Goal: Entertainment & Leisure: Consume media (video, audio)

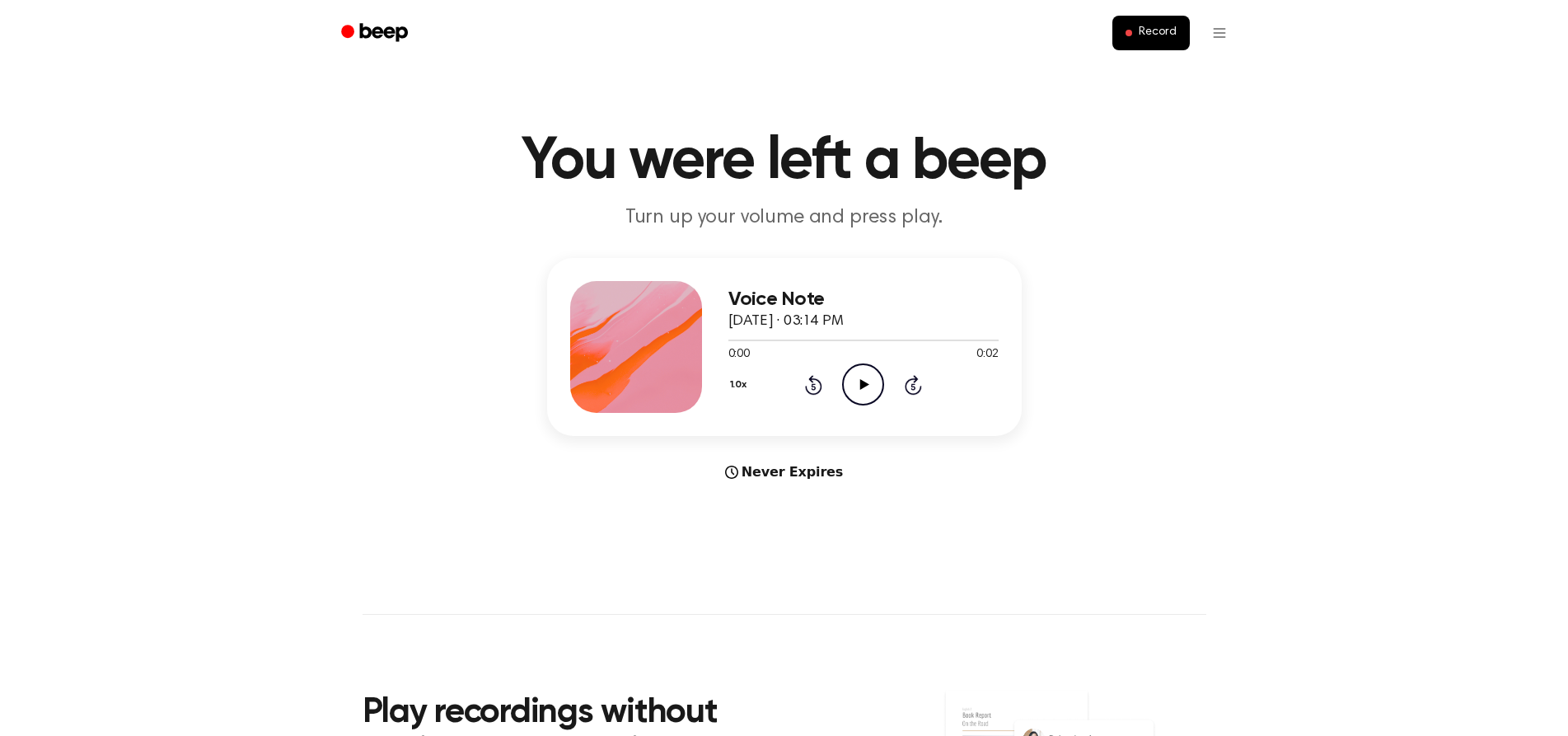
click at [859, 372] on icon "Play Audio" at bounding box center [863, 385] width 42 height 42
click at [846, 384] on icon "Play Audio" at bounding box center [863, 385] width 42 height 42
click at [848, 381] on icon "Play Audio" at bounding box center [863, 385] width 42 height 42
click at [848, 381] on icon "Pause Audio" at bounding box center [863, 385] width 42 height 42
click at [847, 389] on icon "Play Audio" at bounding box center [863, 385] width 42 height 42
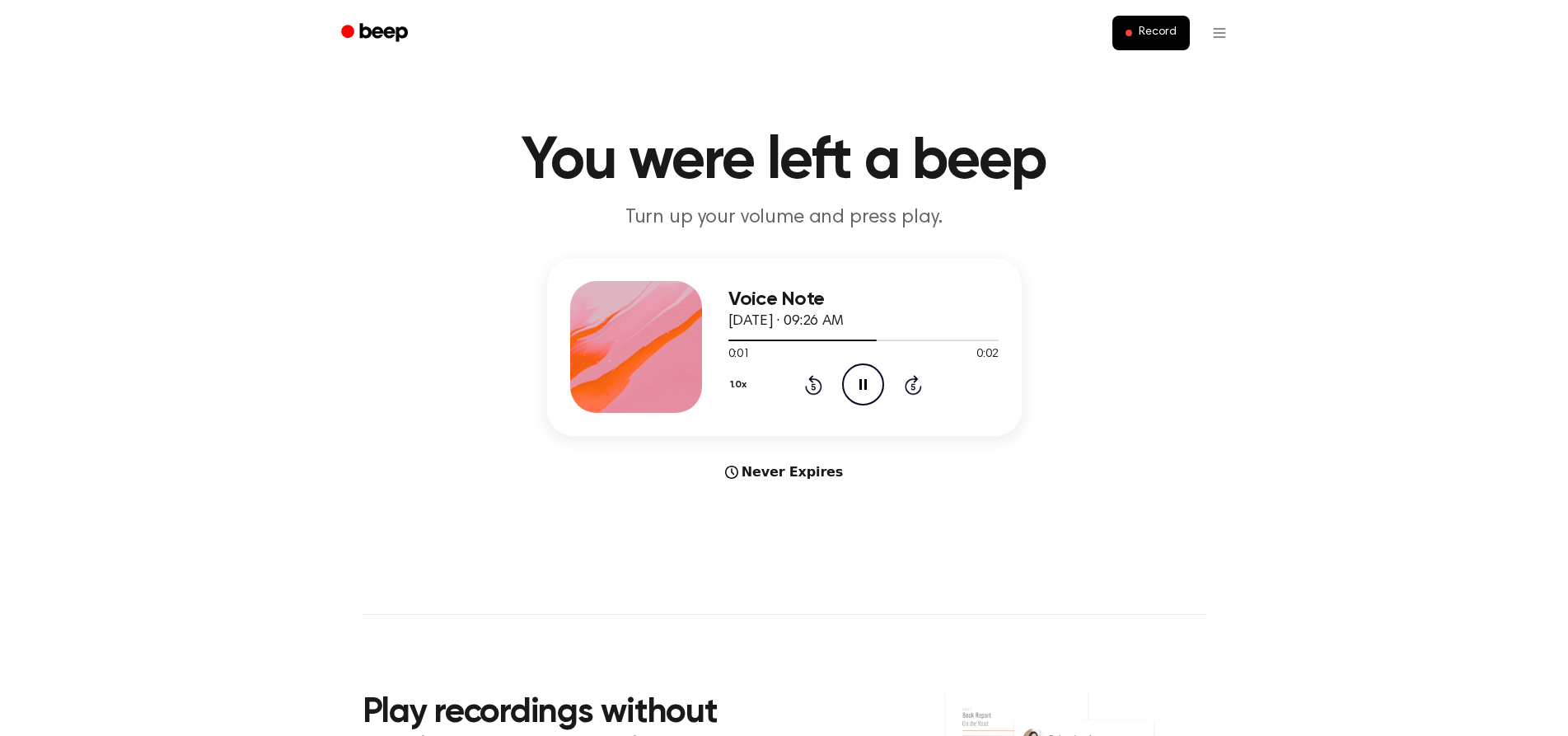
click at [847, 389] on icon "Pause Audio" at bounding box center [863, 385] width 42 height 42
click at [854, 375] on icon "Play Audio" at bounding box center [863, 385] width 42 height 42
drag, startPoint x: 856, startPoint y: 386, endPoint x: 287, endPoint y: 106, distance: 634.2
click at [847, 382] on icon "Pause Audio" at bounding box center [863, 385] width 42 height 42
